Goal: Task Accomplishment & Management: Use online tool/utility

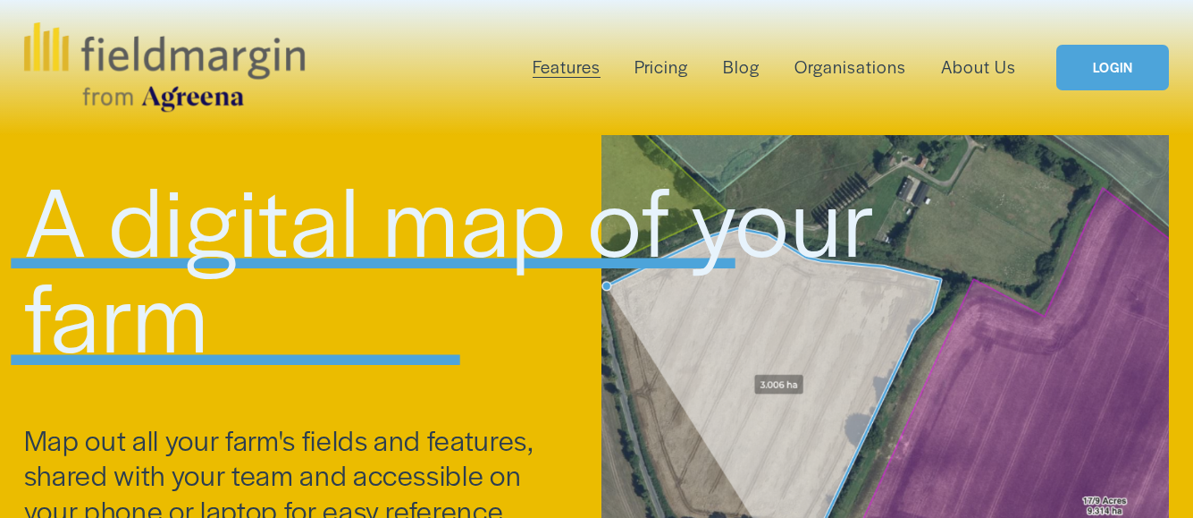
scroll to position [3695, 0]
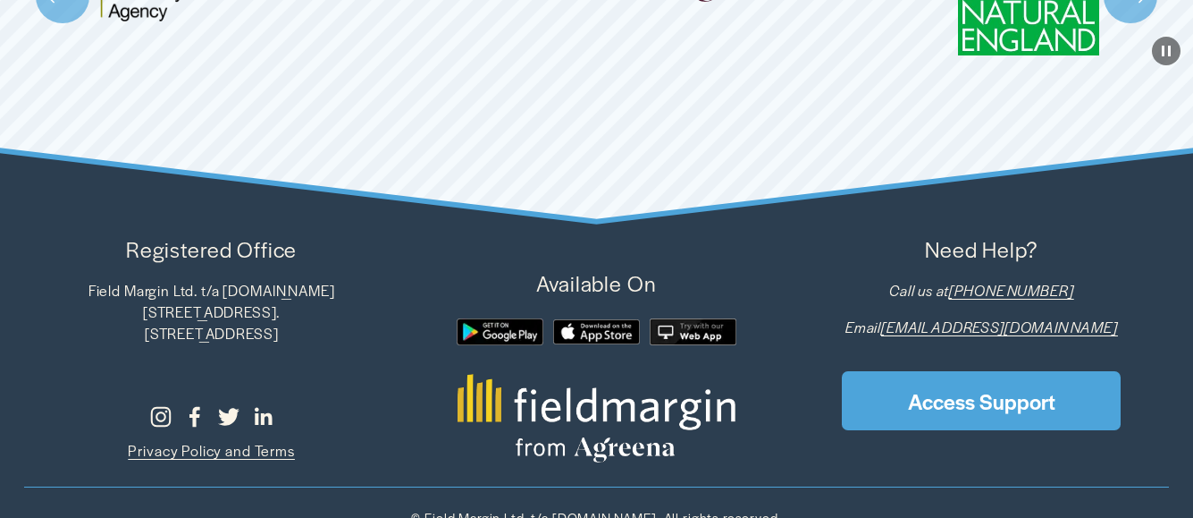
click at [690, 331] on div at bounding box center [693, 331] width 87 height 26
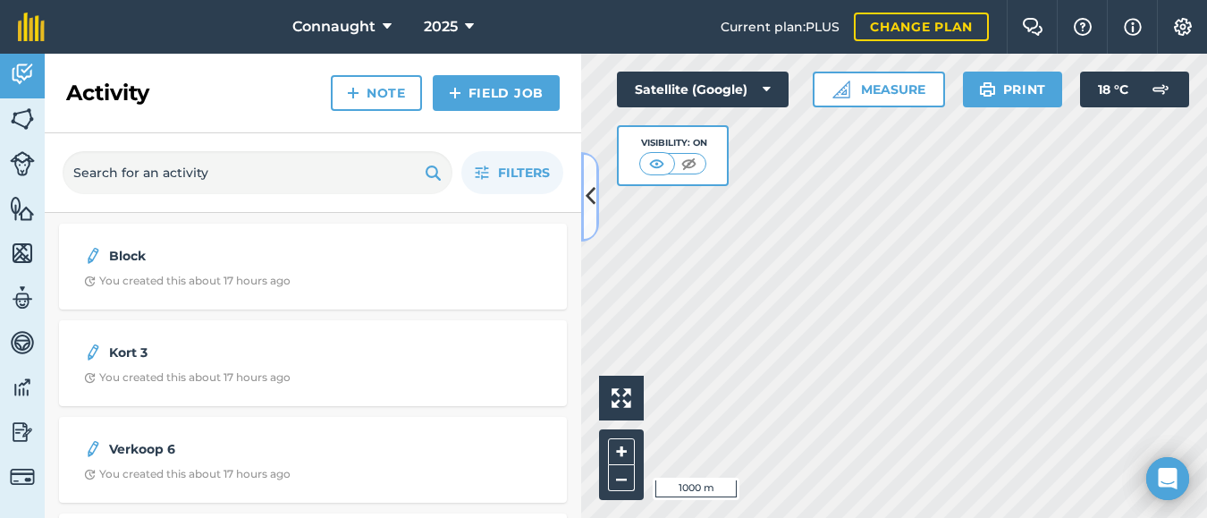
click at [588, 194] on icon at bounding box center [590, 196] width 10 height 31
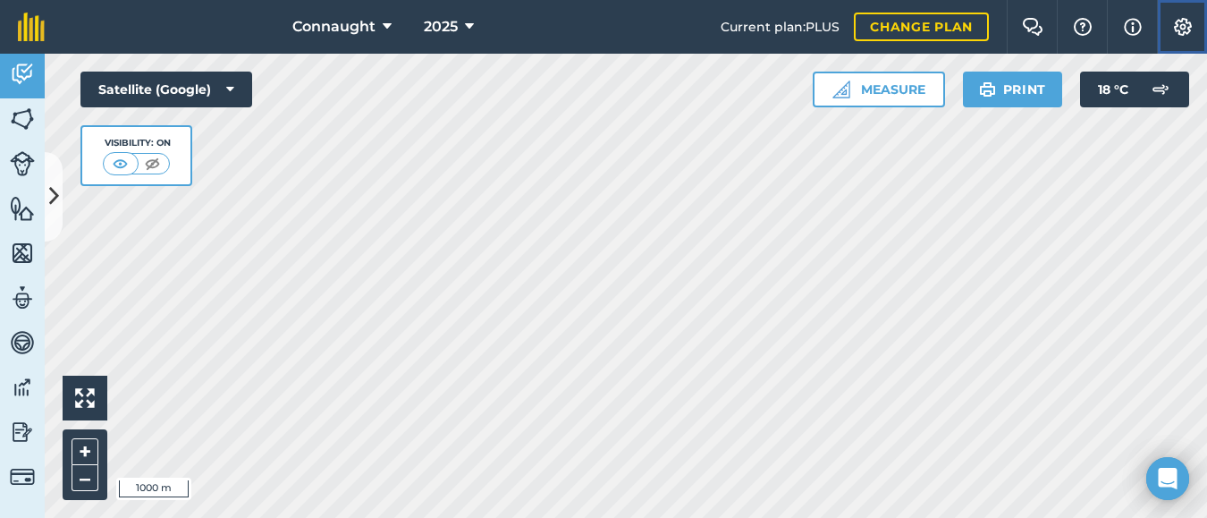
click at [1182, 22] on img at bounding box center [1182, 27] width 21 height 18
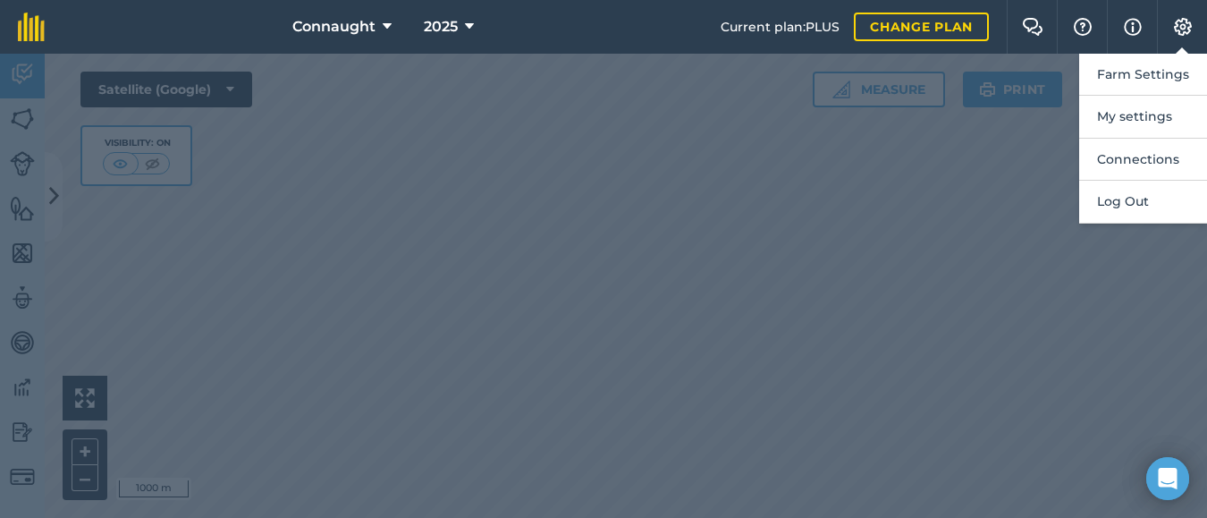
click at [963, 244] on div at bounding box center [603, 286] width 1207 height 464
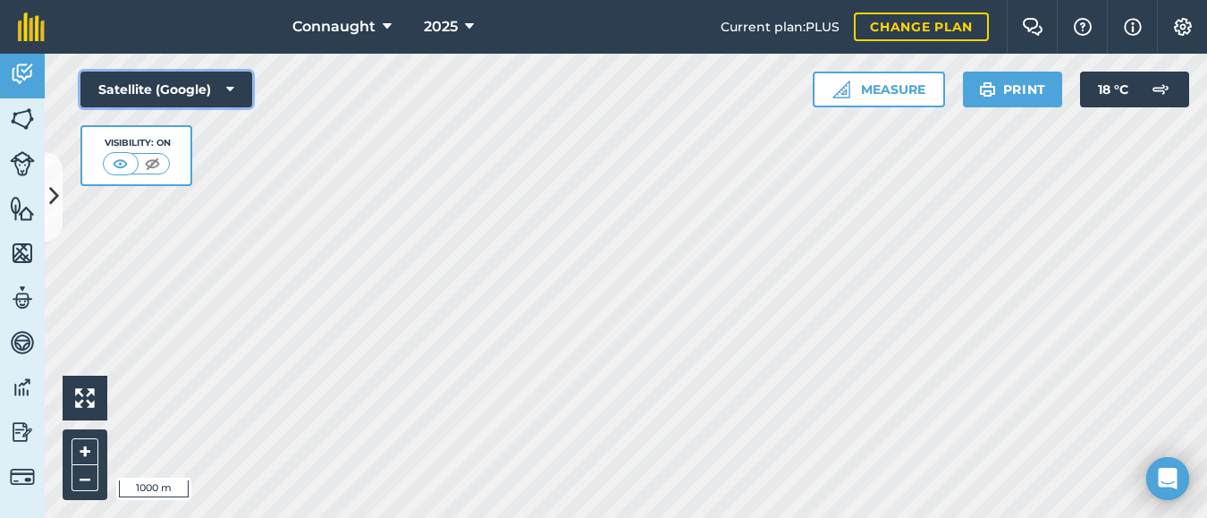
click at [230, 88] on icon at bounding box center [230, 89] width 8 height 18
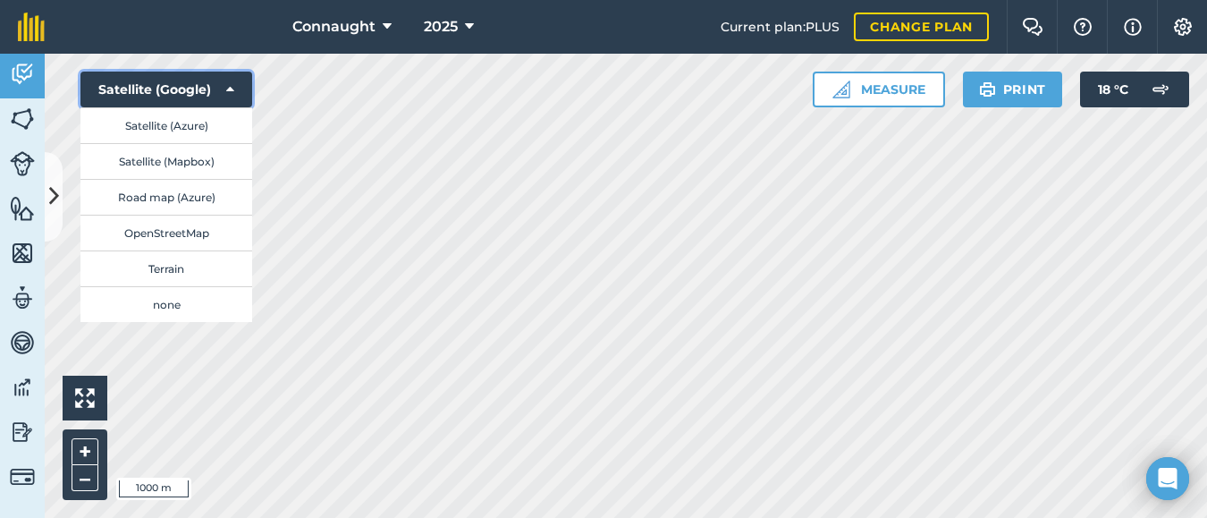
click at [228, 82] on icon at bounding box center [230, 89] width 8 height 18
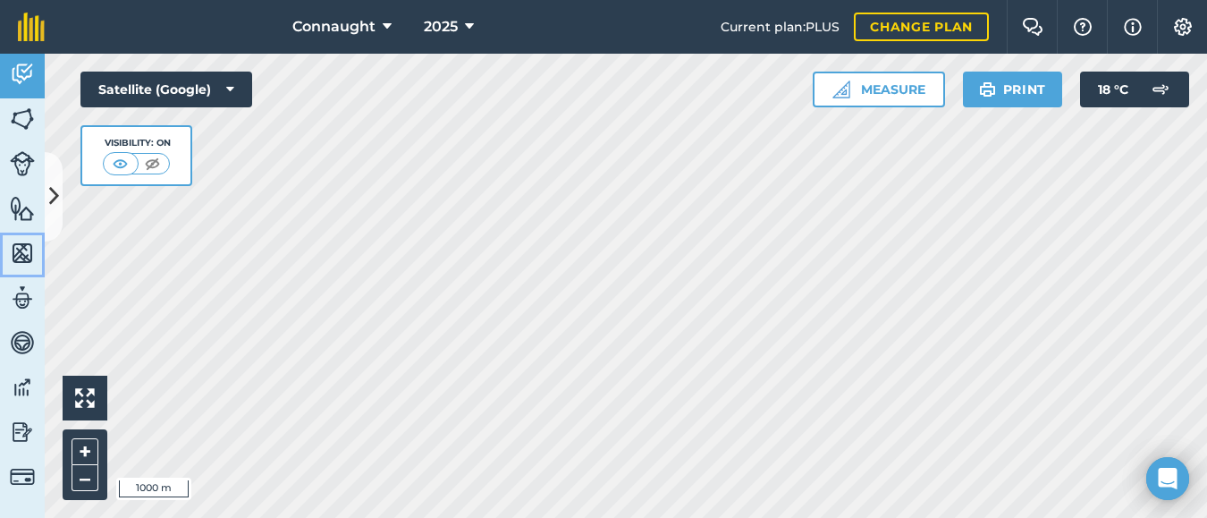
click at [23, 250] on img at bounding box center [22, 253] width 25 height 27
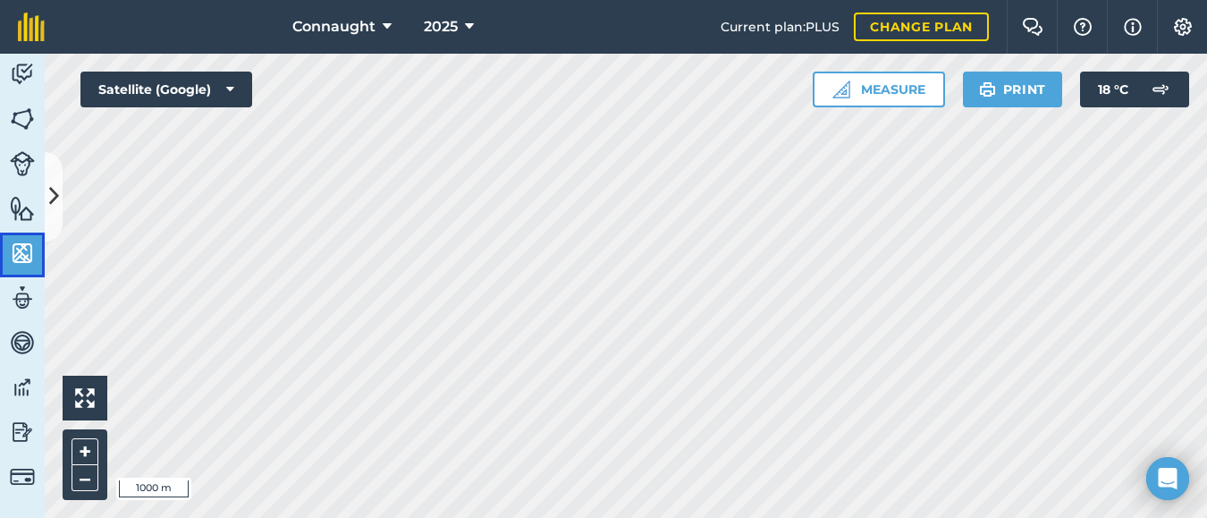
click at [23, 250] on img at bounding box center [22, 253] width 25 height 27
click at [56, 210] on icon at bounding box center [54, 196] width 10 height 31
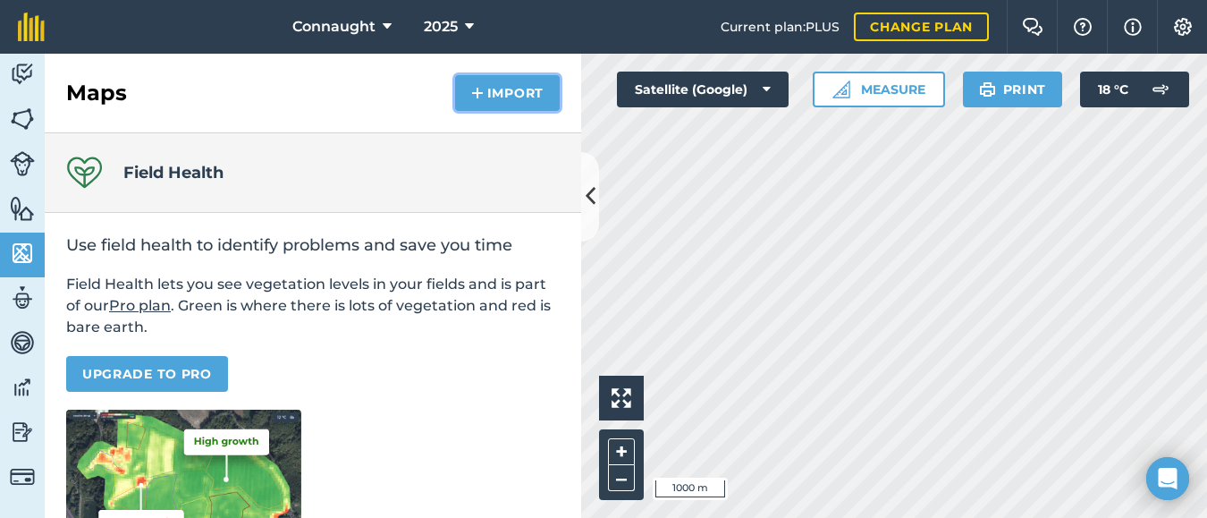
click at [490, 91] on button "Import" at bounding box center [507, 93] width 105 height 36
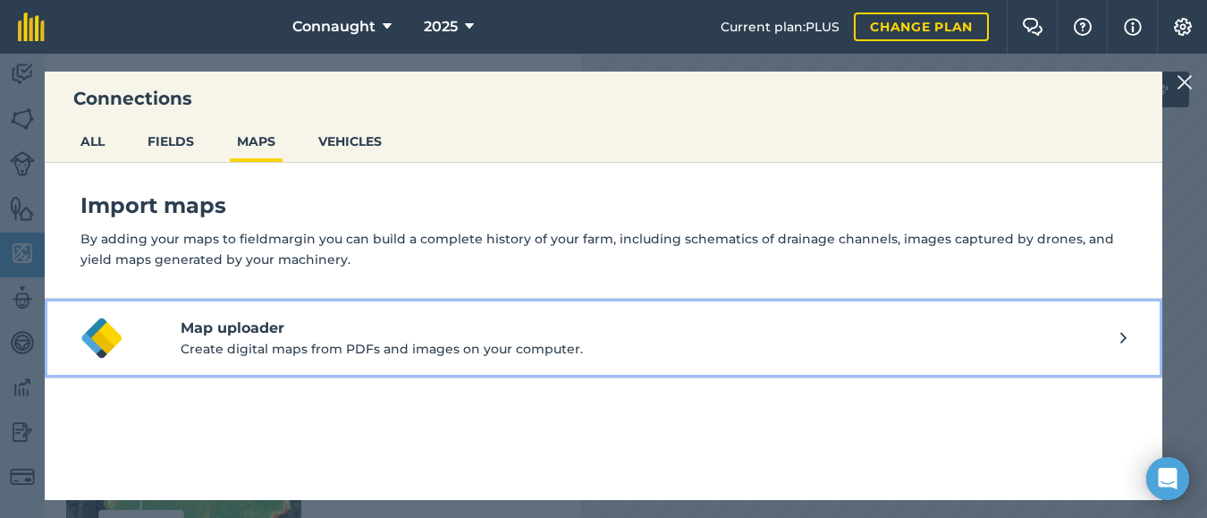
click at [1114, 333] on h4 "Map uploader" at bounding box center [650, 327] width 939 height 21
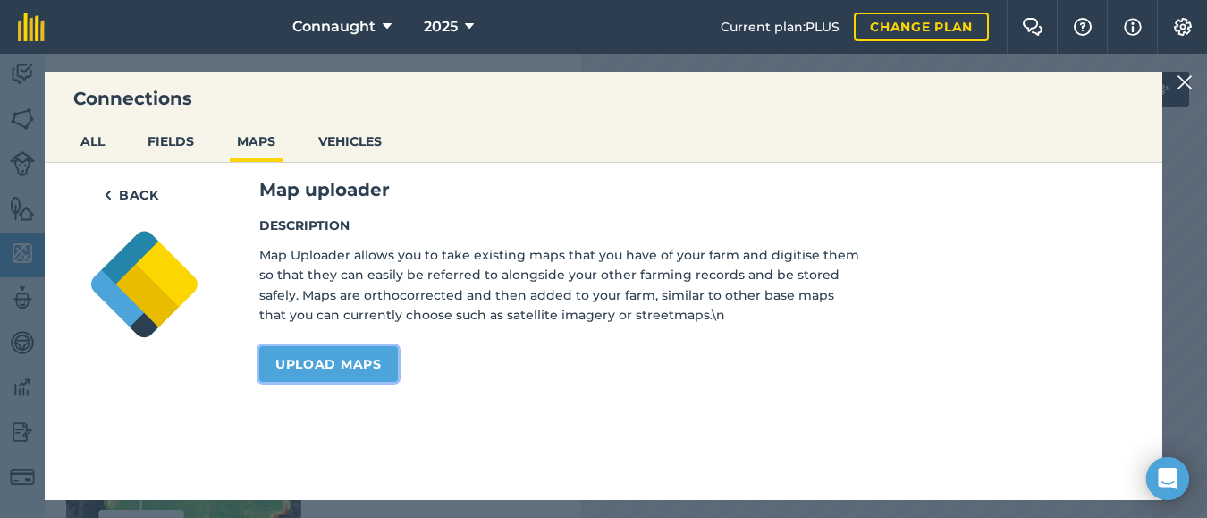
click at [314, 358] on link "Upload maps" at bounding box center [328, 364] width 139 height 36
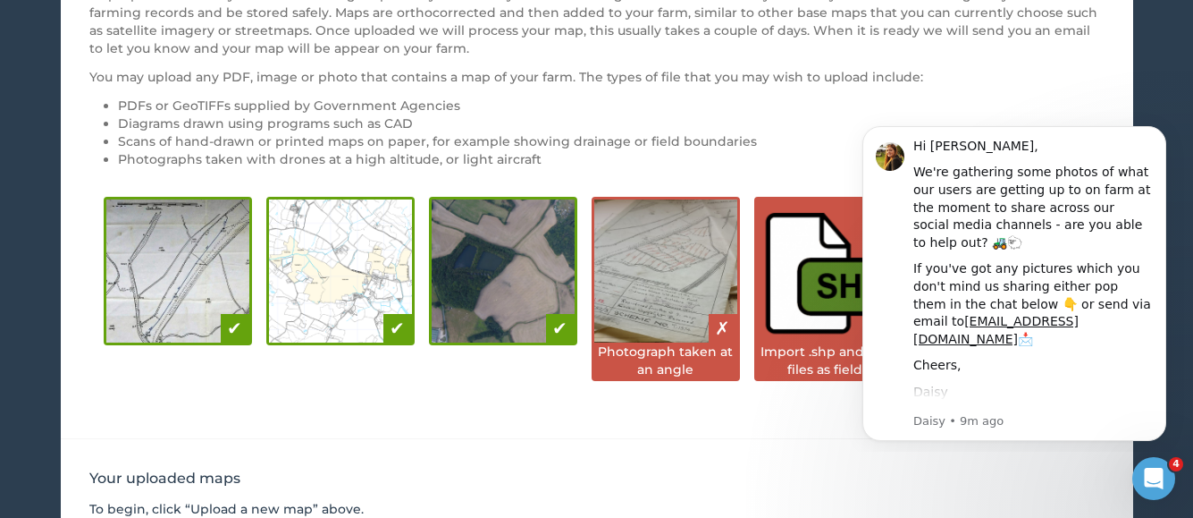
scroll to position [198, 0]
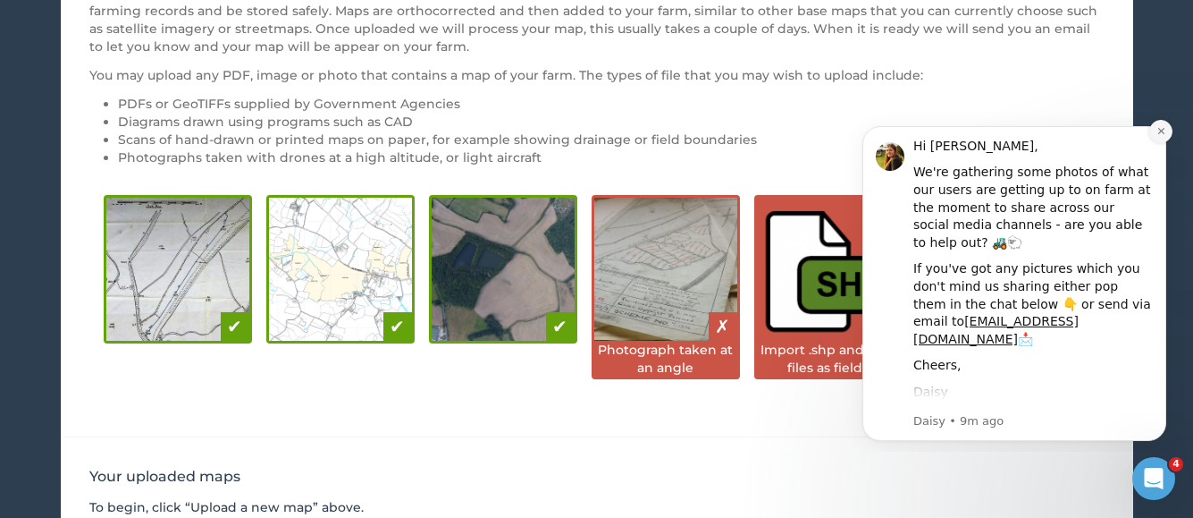
click at [1157, 135] on icon "Dismiss notification" at bounding box center [1162, 131] width 10 height 10
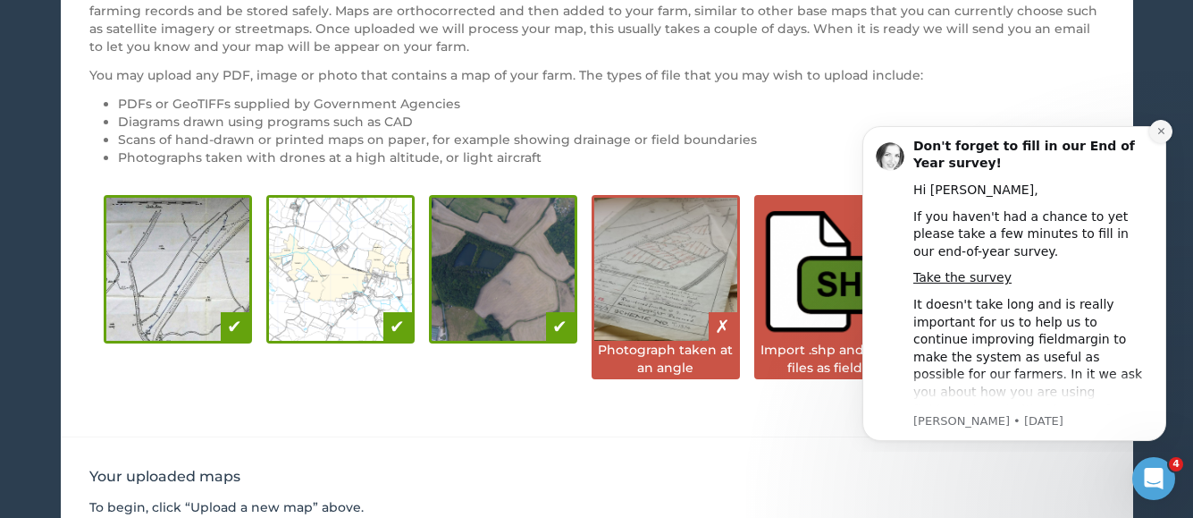
click at [1164, 131] on icon "Dismiss notification" at bounding box center [1162, 131] width 10 height 10
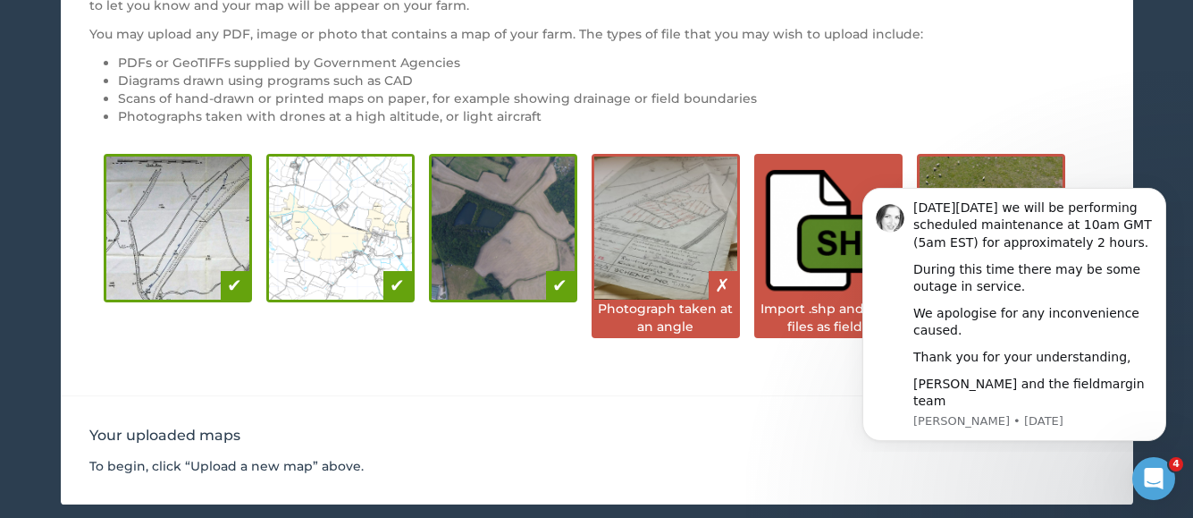
scroll to position [283, 0]
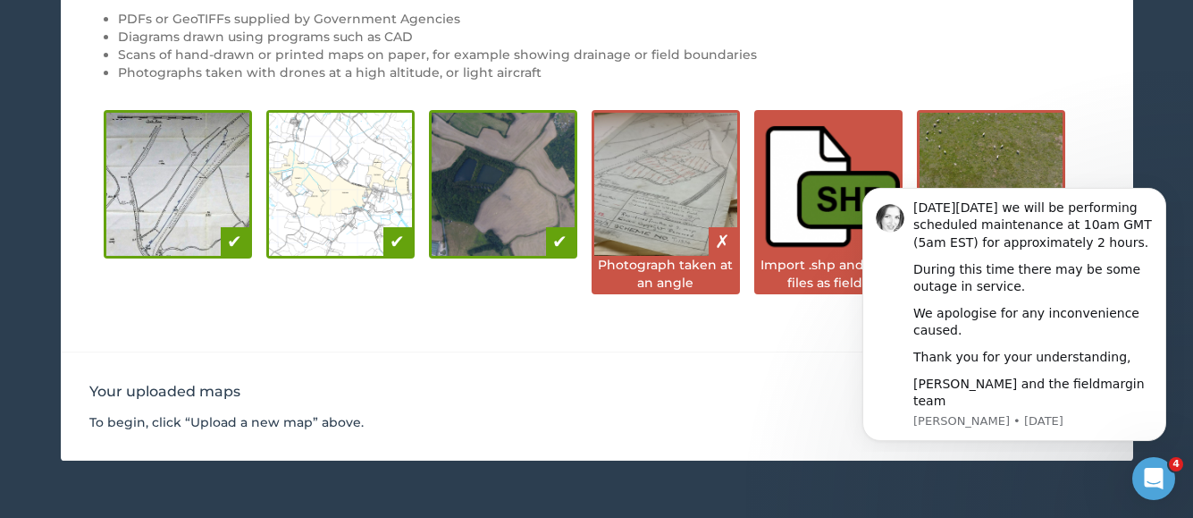
drag, startPoint x: 941, startPoint y: 254, endPoint x: 1106, endPoint y: 173, distance: 183.1
click at [1109, 173] on html "On Wednesday 29th November we will be performing scheduled maintenance at 10am …" at bounding box center [1015, 312] width 358 height 280
click at [1191, 95] on div "< Back to your farm Map Uploader Upload a new map Map Uploader allows you to ta…" at bounding box center [596, 115] width 1193 height 690
click at [1157, 196] on icon "Dismiss notification" at bounding box center [1162, 193] width 10 height 10
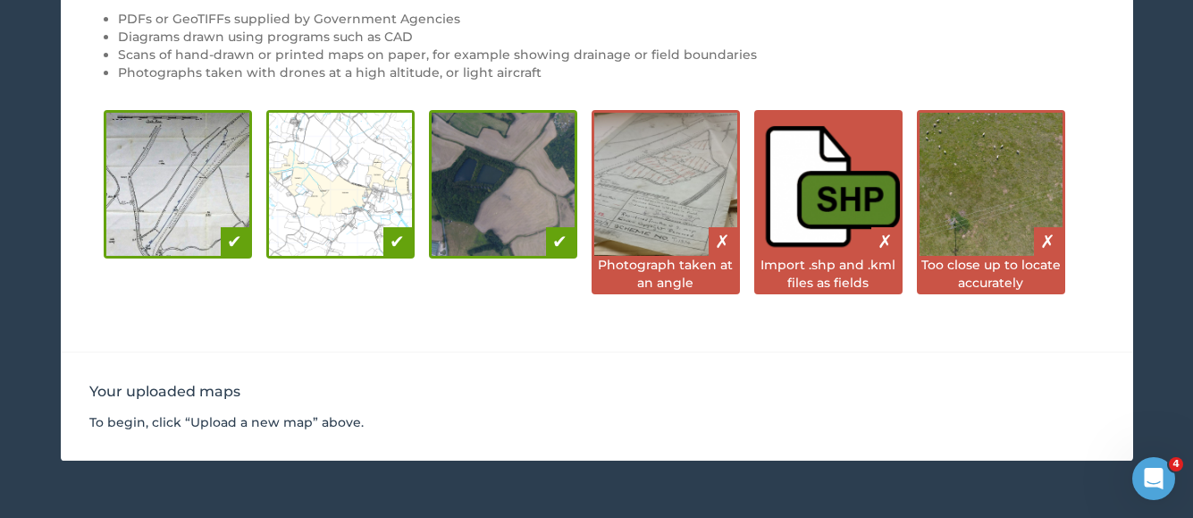
click at [844, 234] on img at bounding box center [828, 184] width 143 height 143
click at [828, 194] on img at bounding box center [828, 184] width 143 height 143
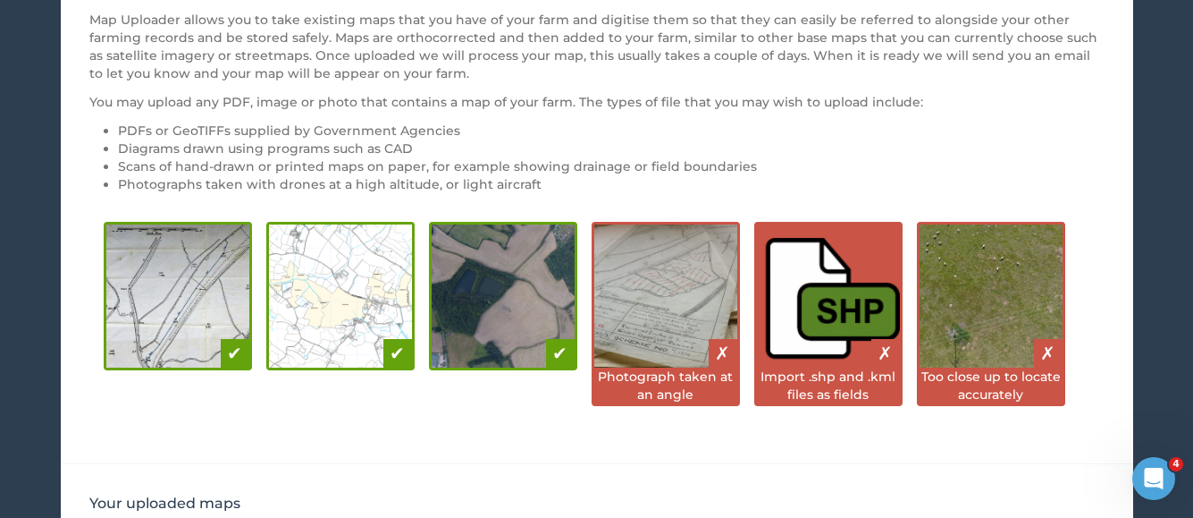
scroll to position [0, 0]
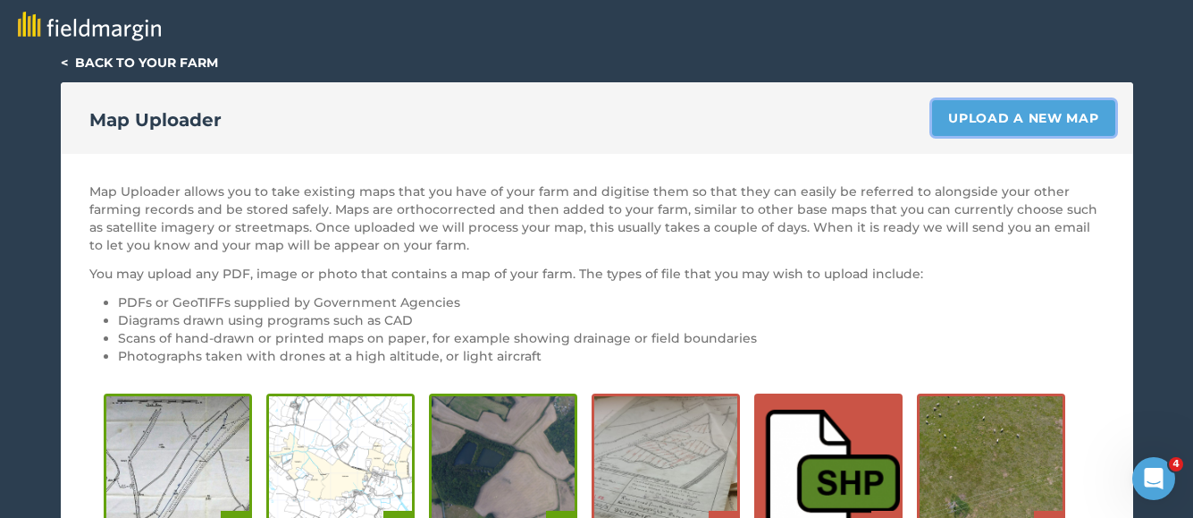
click at [995, 121] on link "Upload a new map" at bounding box center [1023, 118] width 182 height 36
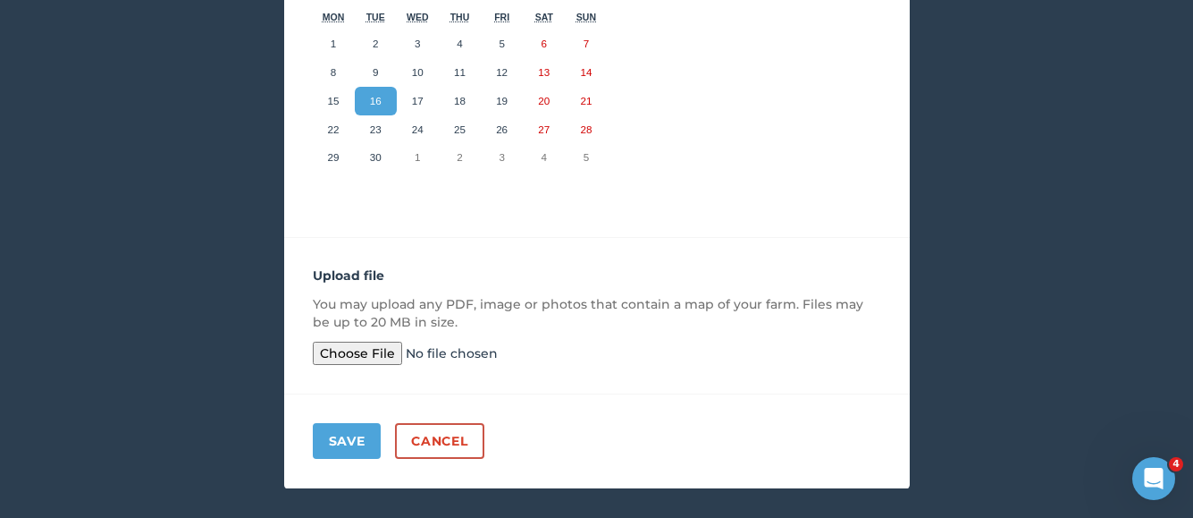
scroll to position [442, 0]
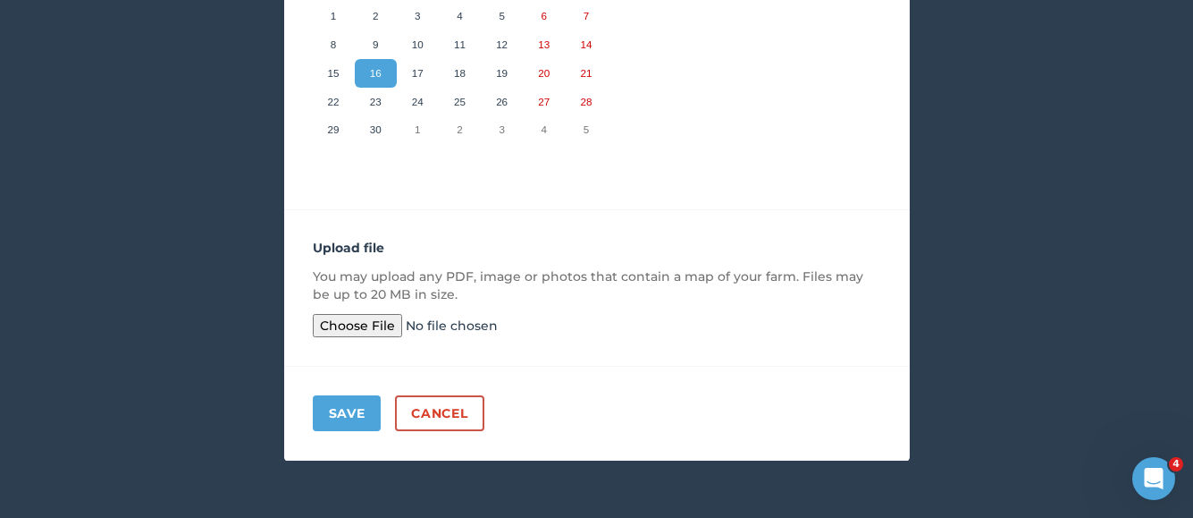
click at [339, 323] on input "file" at bounding box center [450, 325] width 274 height 23
type input "C:\fakepath\Connaught.kml"
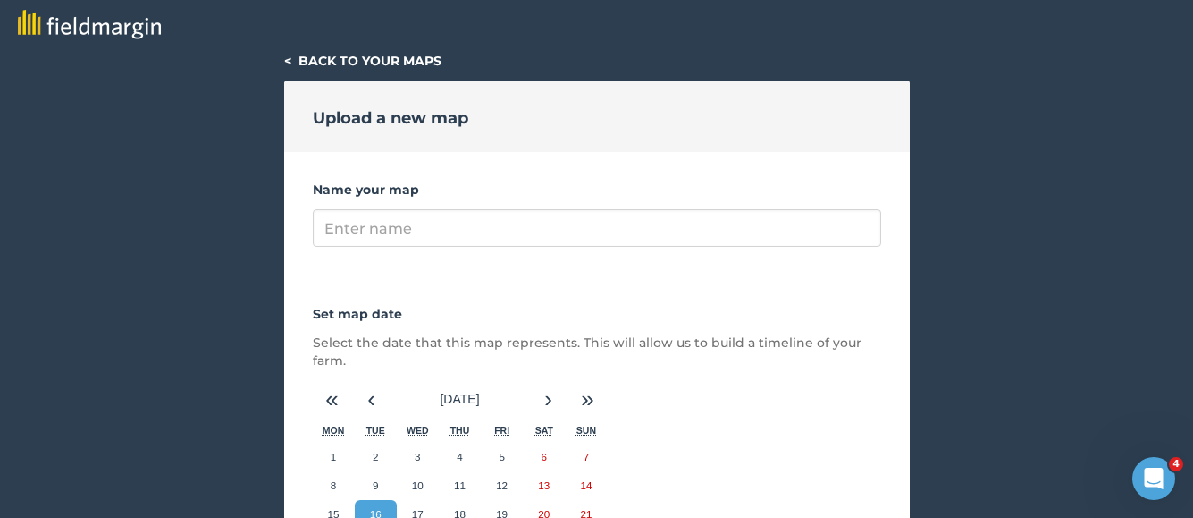
scroll to position [0, 0]
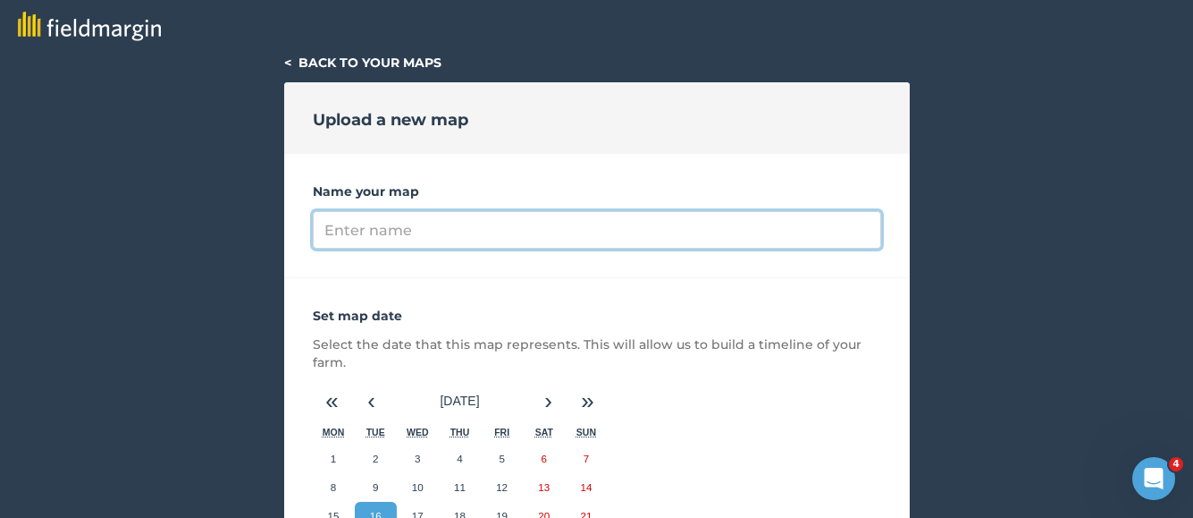
click at [391, 226] on input "Name your map" at bounding box center [597, 230] width 568 height 38
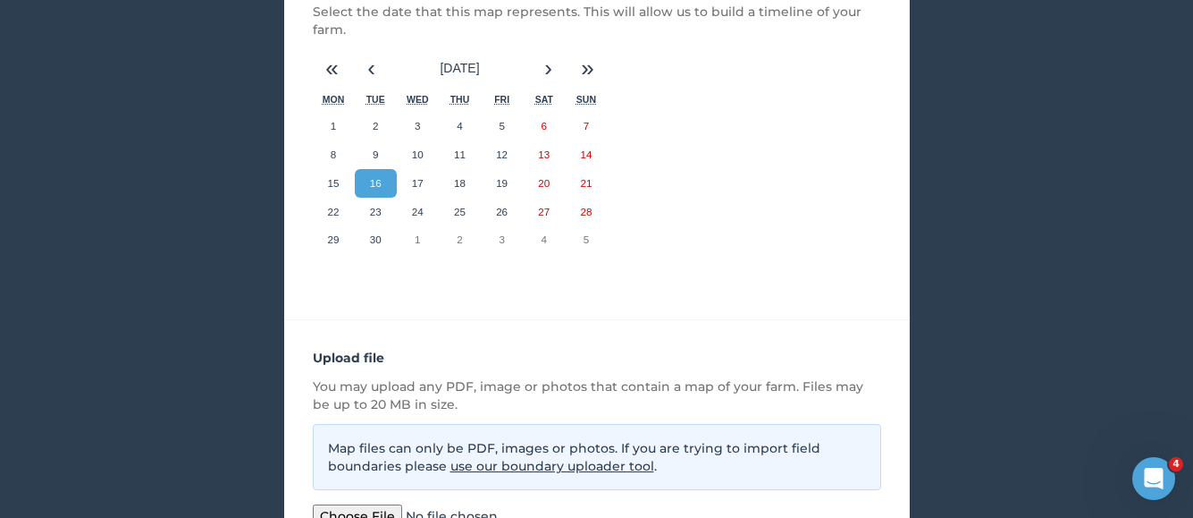
scroll to position [523, 0]
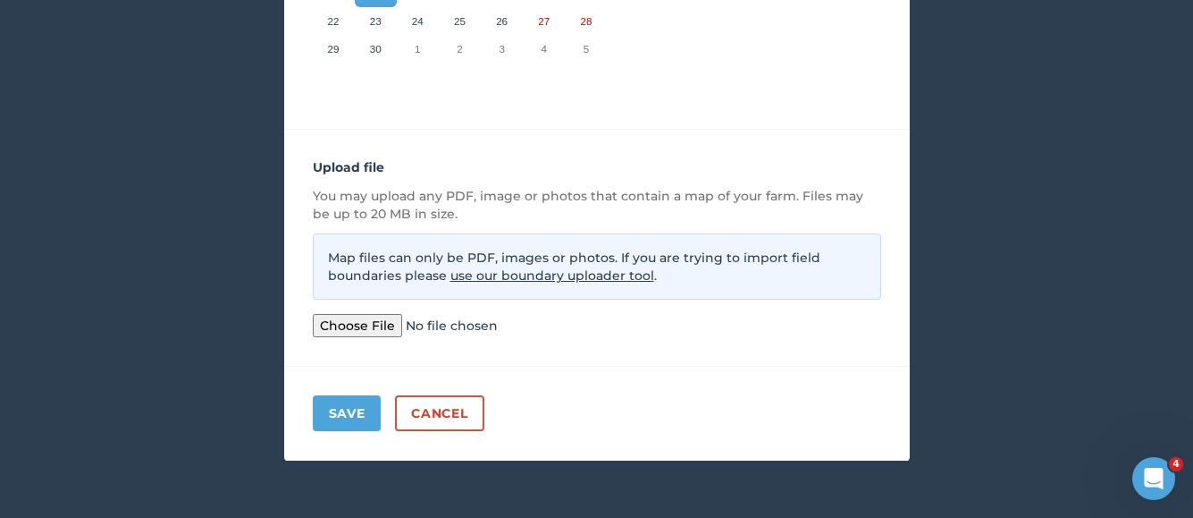
type input "Connaught"
click at [366, 324] on input "file" at bounding box center [450, 325] width 274 height 23
type input "C:\fakepath\Connaught.kml"
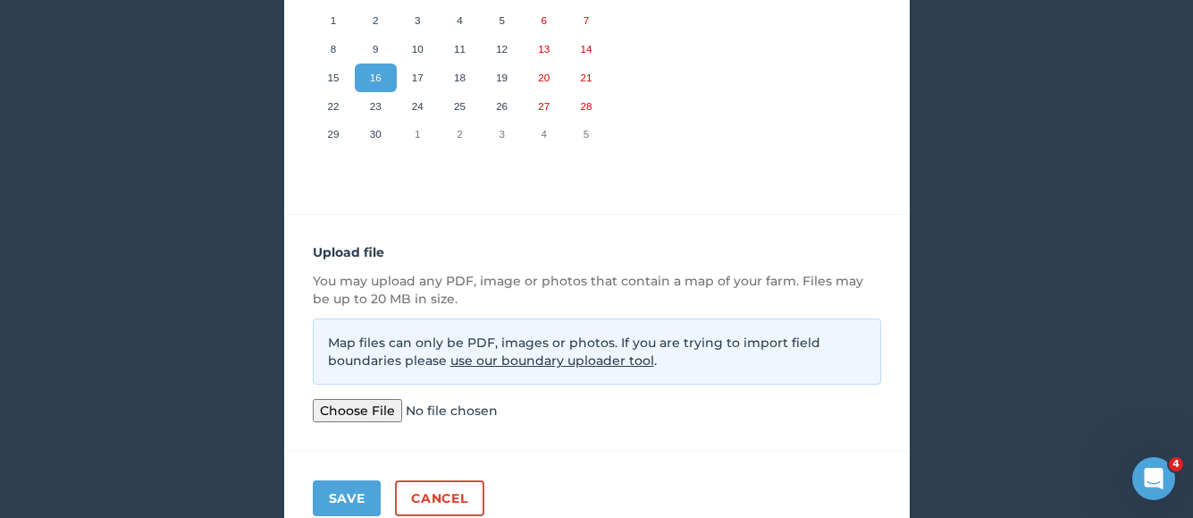
scroll to position [457, 0]
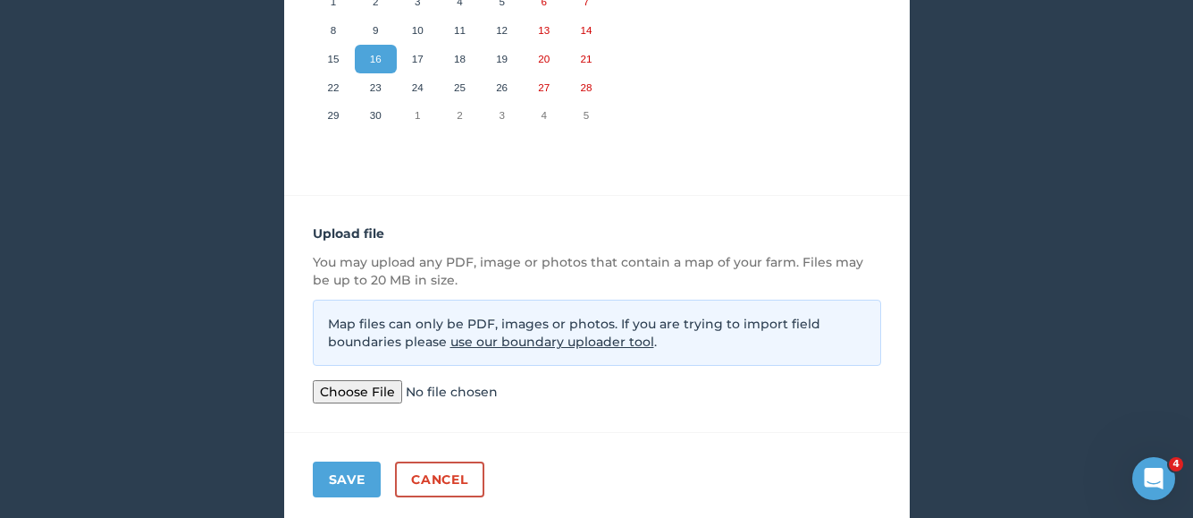
click at [506, 344] on link "use our boundary uploader tool" at bounding box center [552, 341] width 204 height 16
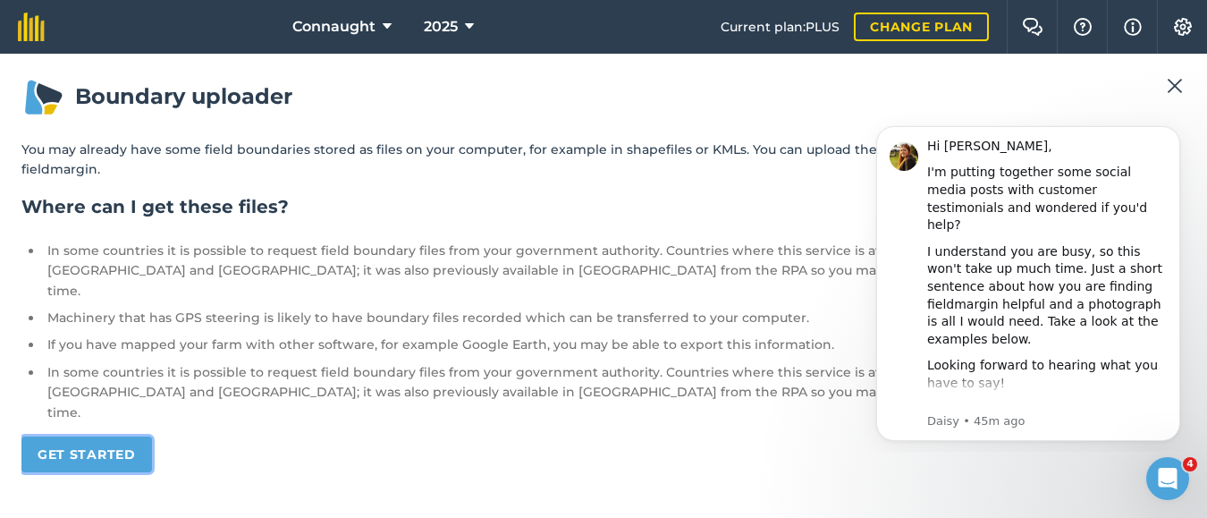
click at [104, 436] on link "Get started" at bounding box center [86, 454] width 131 height 36
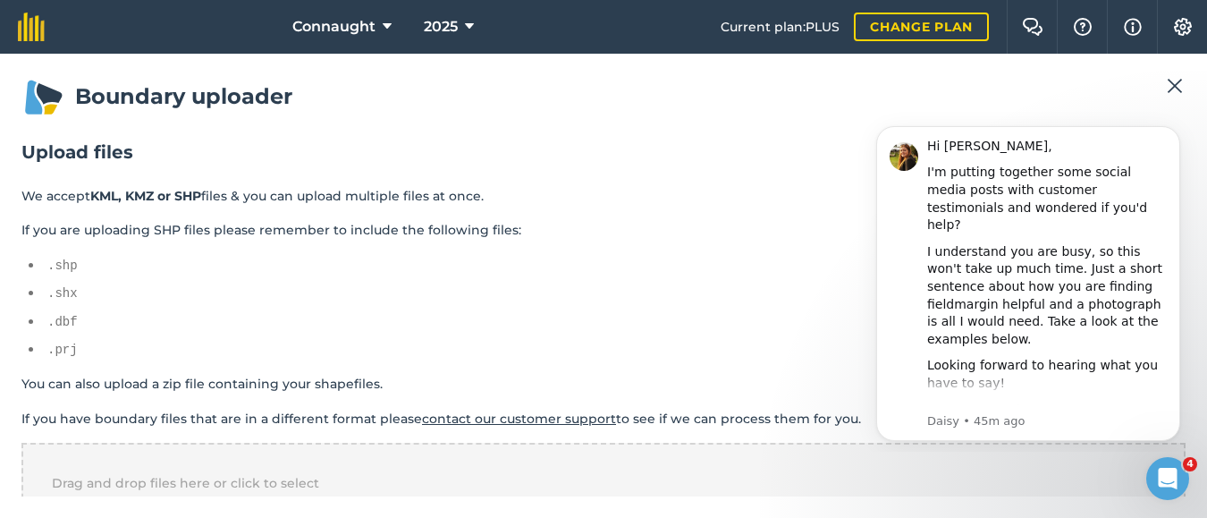
scroll to position [42, 0]
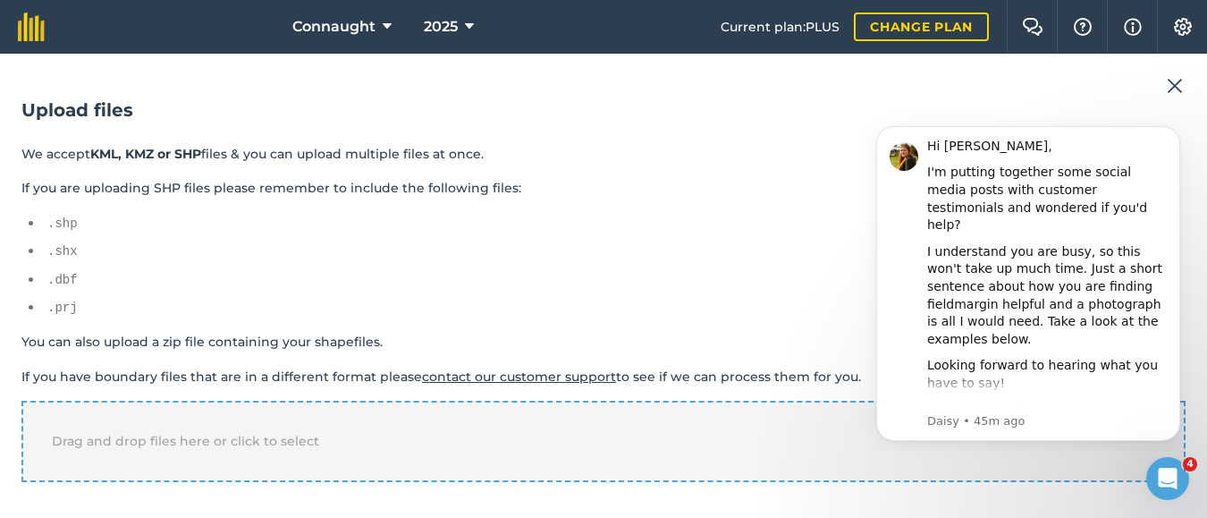
click at [221, 437] on span "Drag and drop files here or click to select" at bounding box center [185, 441] width 267 height 16
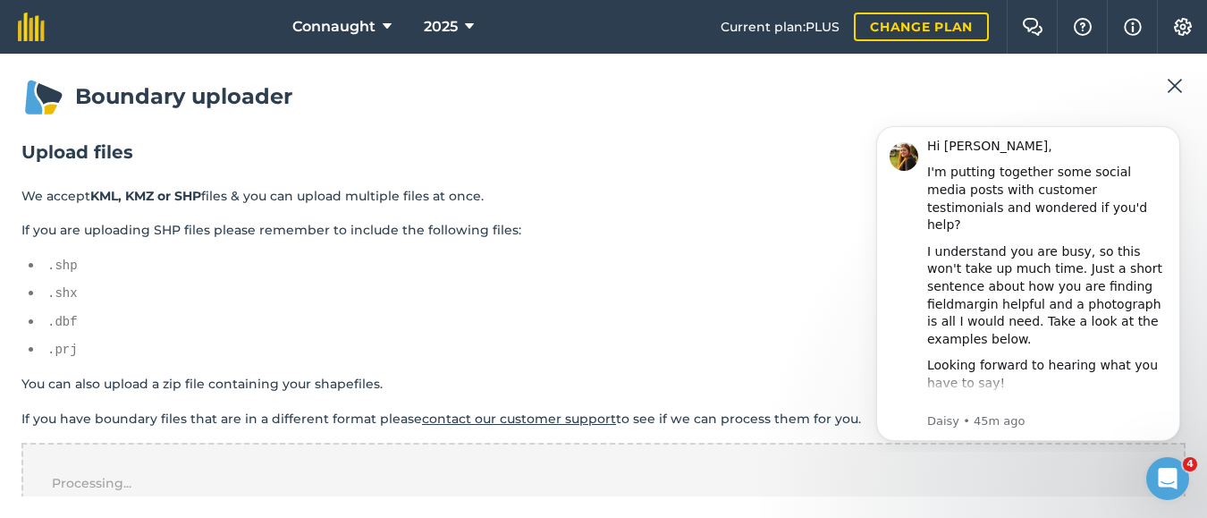
scroll to position [28, 0]
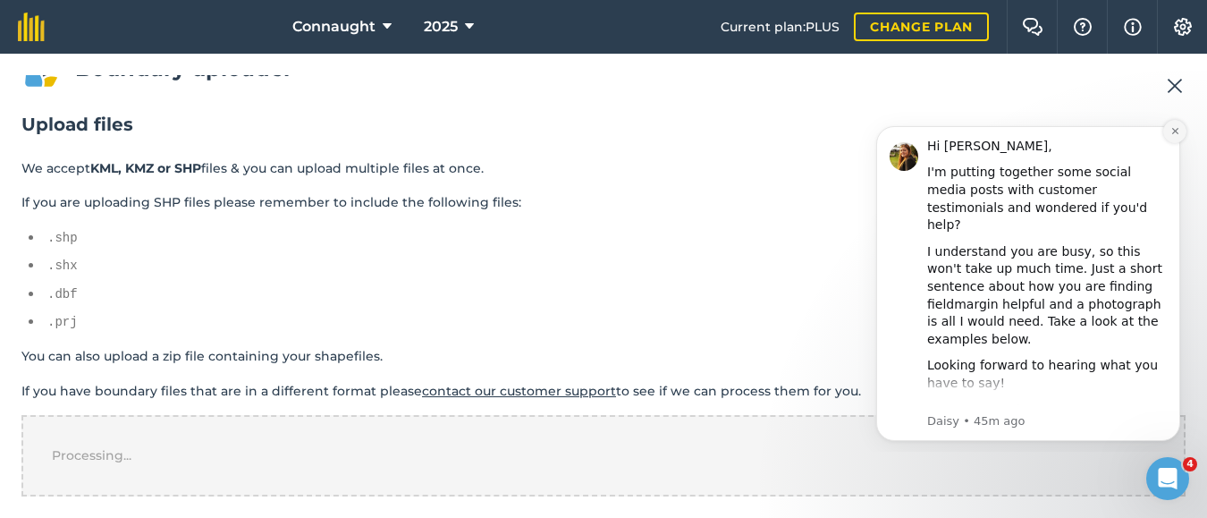
click at [1175, 132] on icon "Dismiss notification" at bounding box center [1174, 131] width 6 height 6
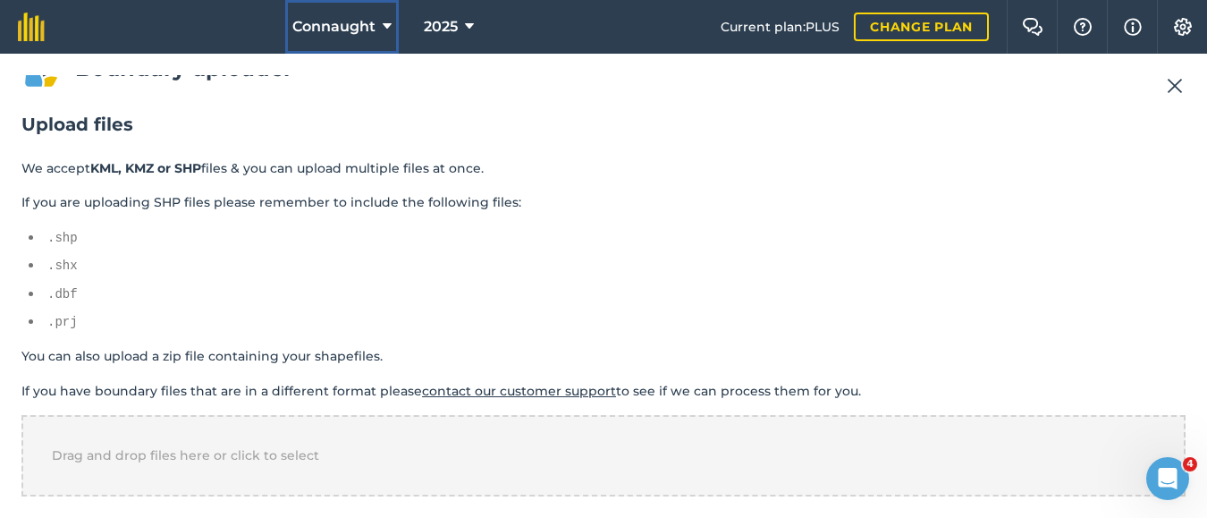
click at [376, 20] on button "Connaught" at bounding box center [342, 27] width 114 height 54
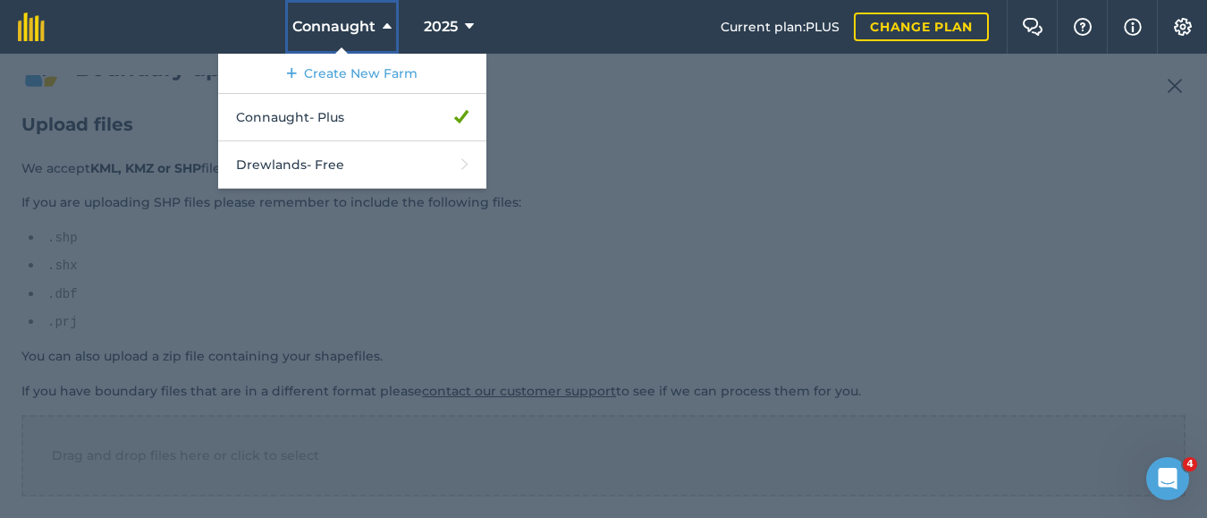
click at [383, 21] on icon at bounding box center [387, 26] width 9 height 21
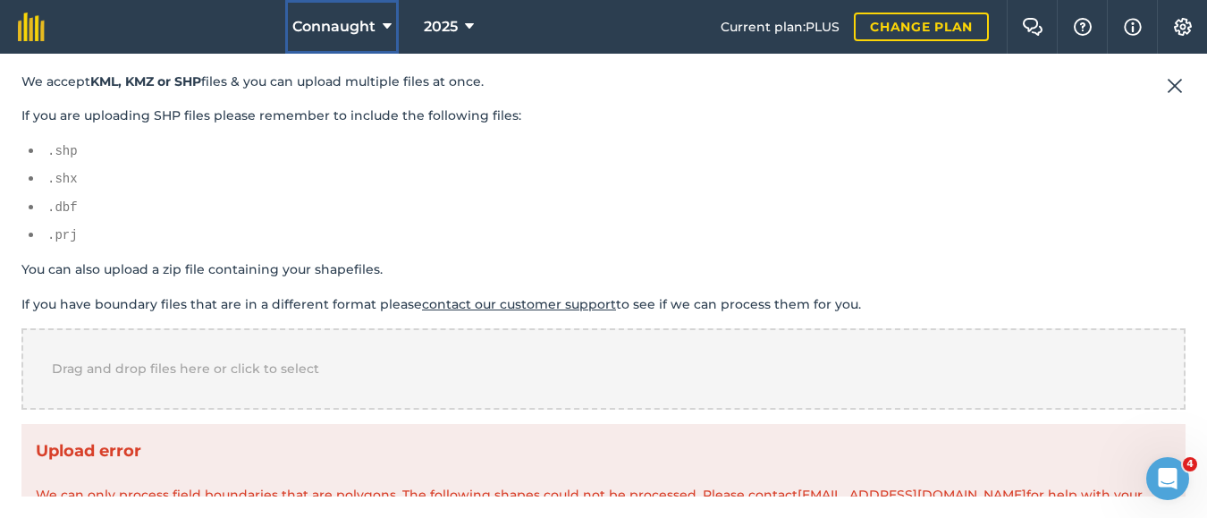
scroll to position [302, 0]
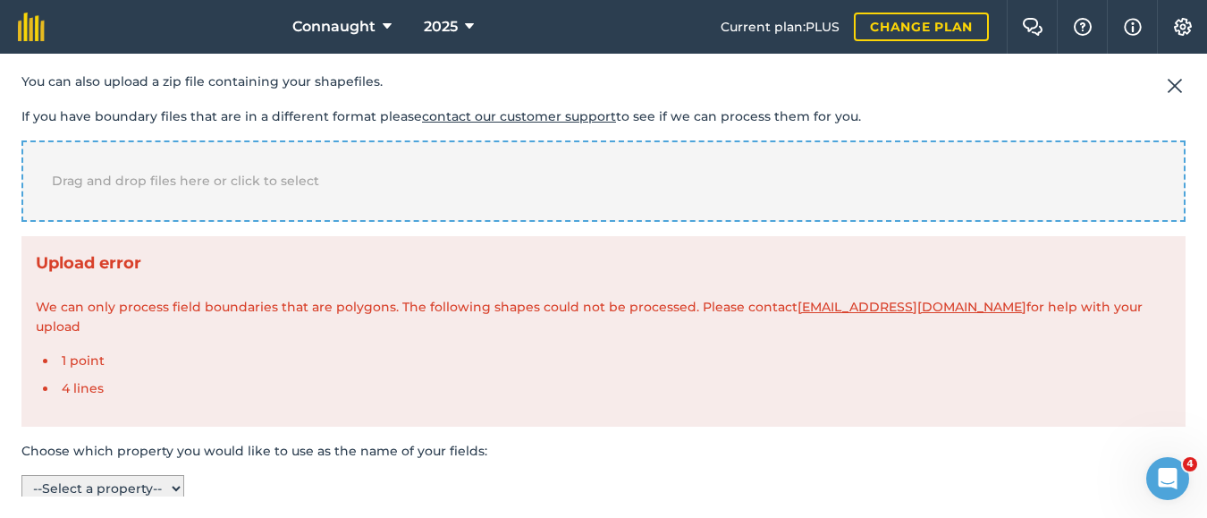
click at [280, 186] on span "Drag and drop files here or click to select" at bounding box center [185, 181] width 267 height 16
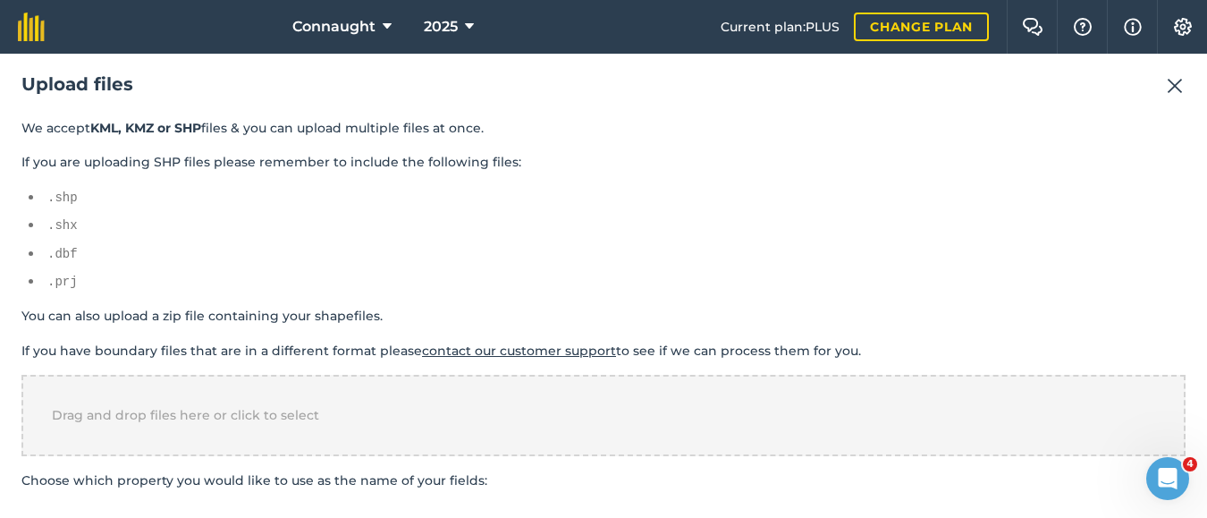
scroll to position [117, 0]
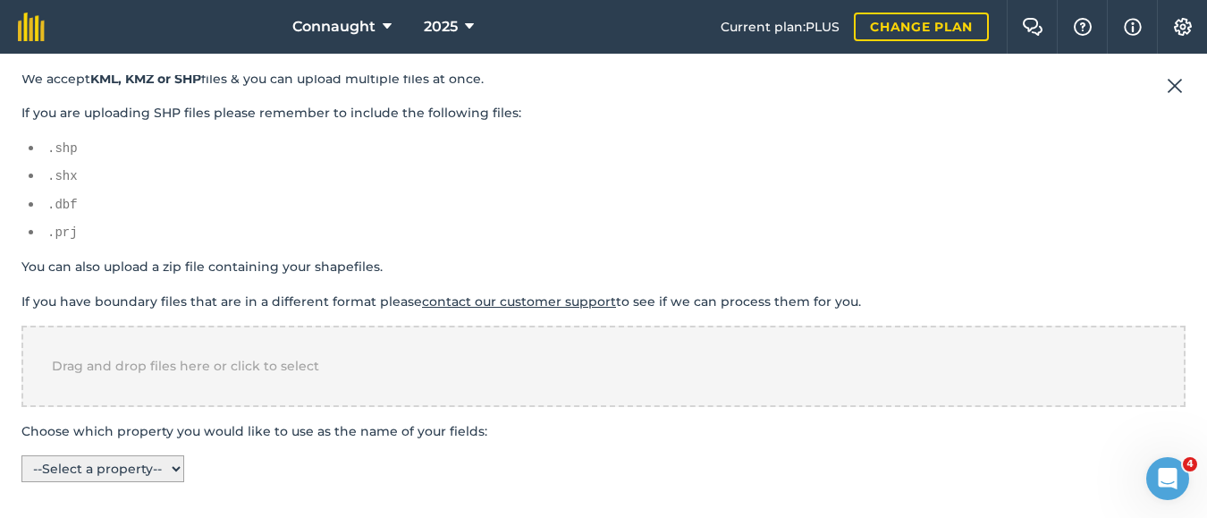
click at [181, 468] on select "-- Select a property -- name" at bounding box center [102, 468] width 163 height 27
click at [151, 356] on div "Drag and drop files here or click to select" at bounding box center [603, 365] width 1164 height 80
click at [130, 471] on select "-- Select a property -- name" at bounding box center [102, 468] width 163 height 27
select select "name"
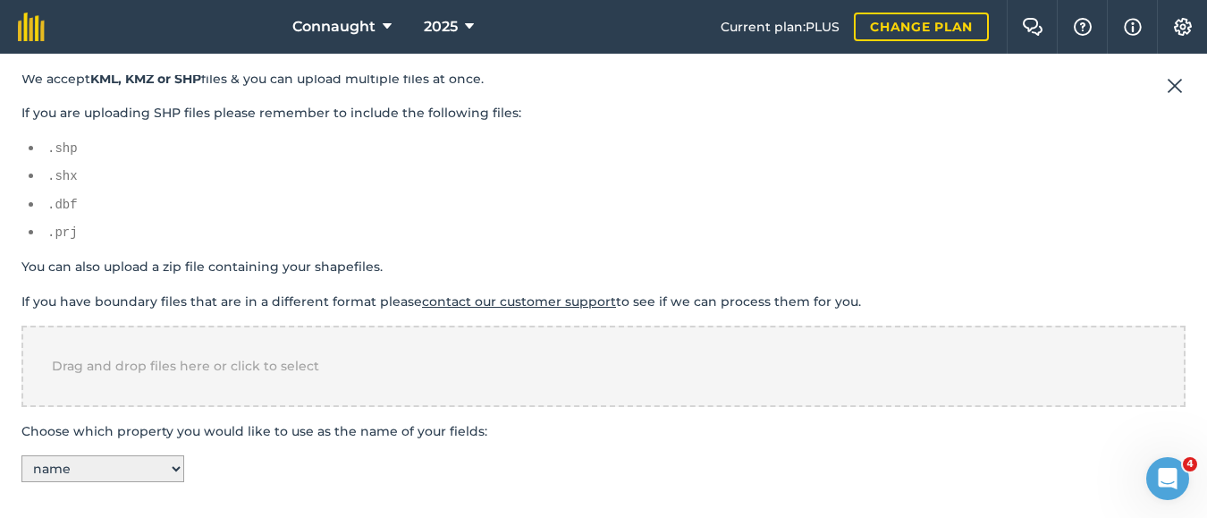
click at [21, 455] on select "-- Select a property -- name" at bounding box center [102, 468] width 163 height 27
click at [170, 471] on select "-- Select a property -- name" at bounding box center [102, 468] width 163 height 27
click at [21, 455] on select "-- Select a property -- name" at bounding box center [102, 468] width 163 height 27
